Goal: Find specific page/section: Find specific page/section

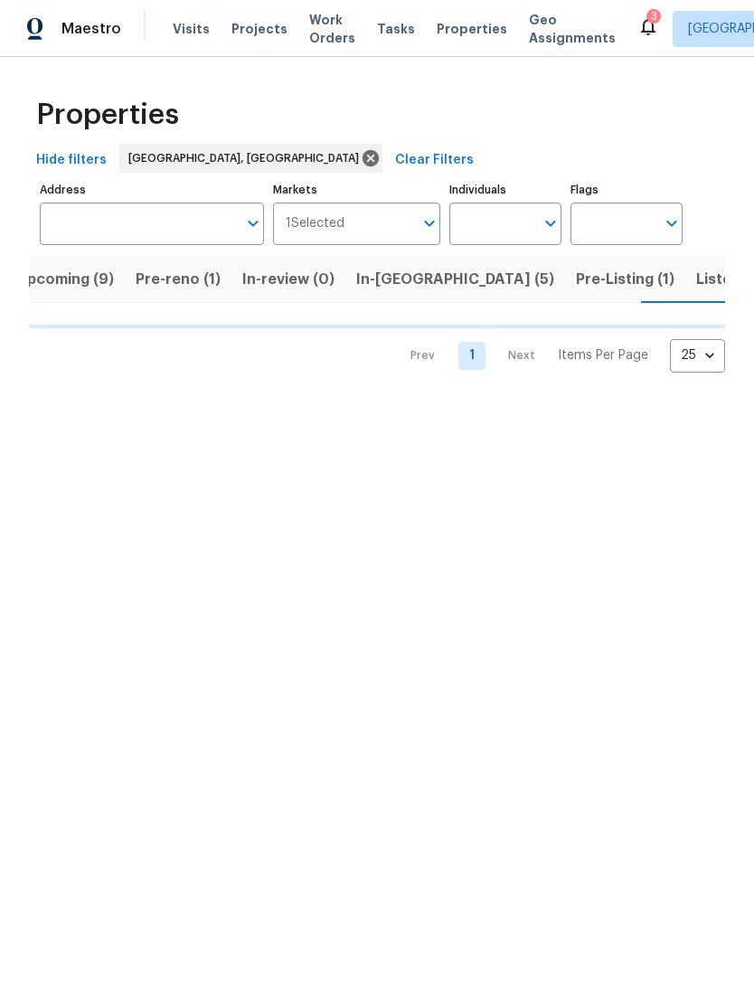
scroll to position [0, 29]
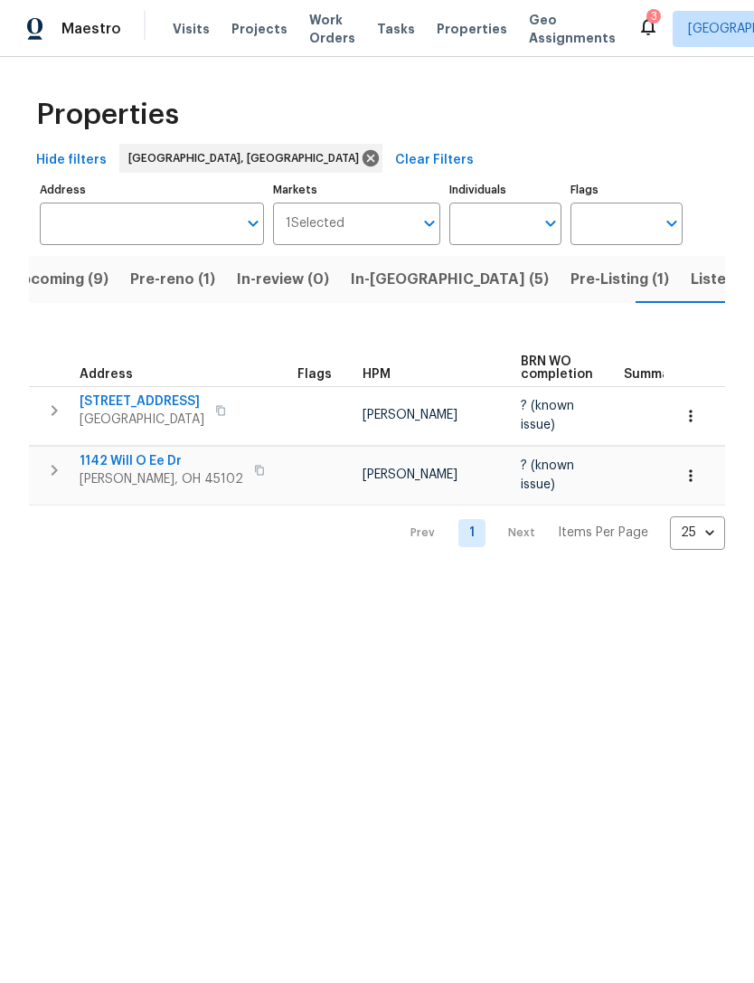
click at [134, 458] on span "1142 Will O Ee Dr" at bounding box center [162, 461] width 164 height 18
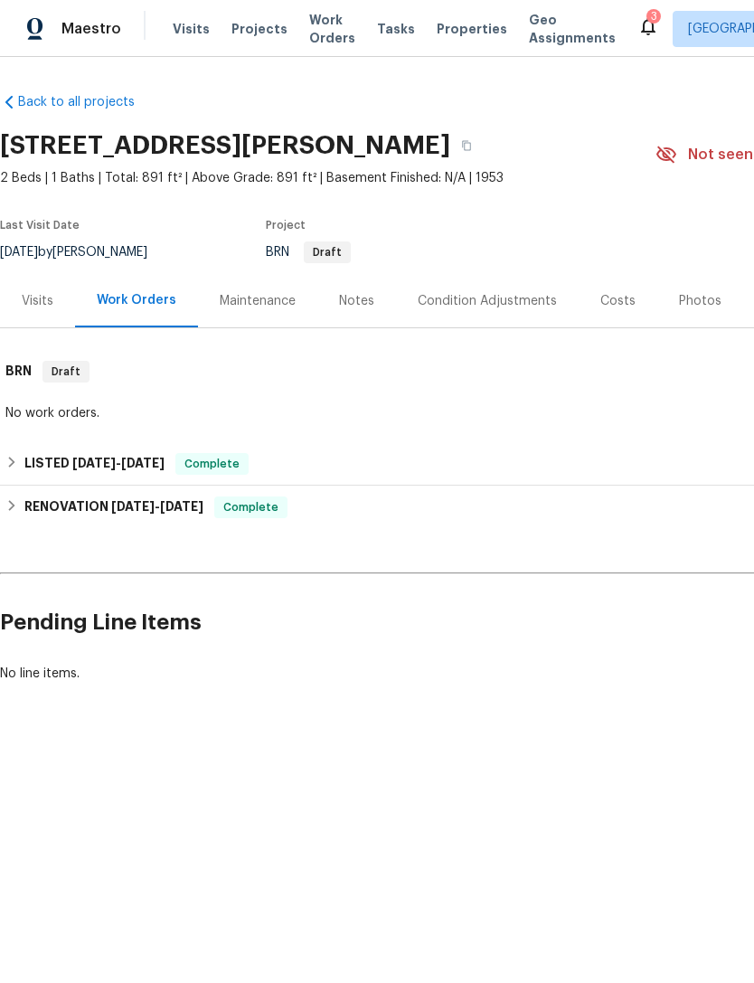
click at [285, 293] on div "Maintenance" at bounding box center [258, 301] width 76 height 18
